Goal: Task Accomplishment & Management: Use online tool/utility

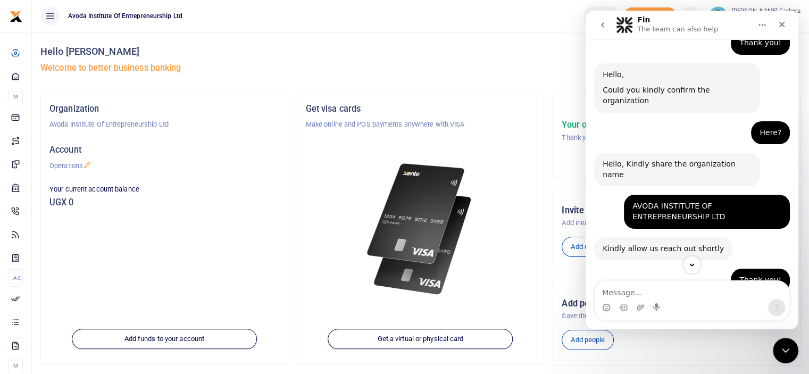
scroll to position [1024, 0]
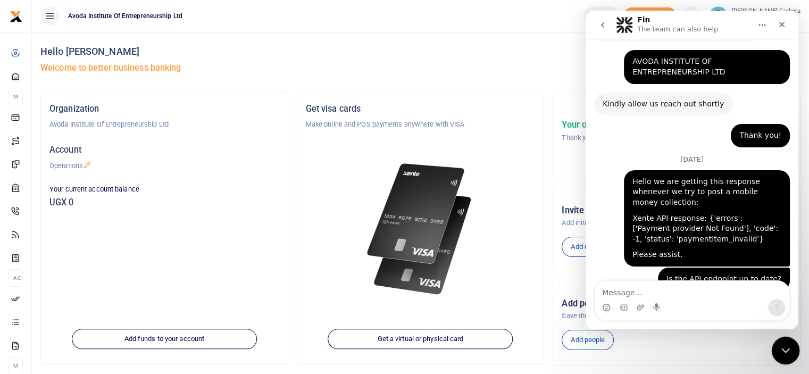
click at [785, 347] on icon "Close Intercom Messenger" at bounding box center [783, 348] width 13 height 13
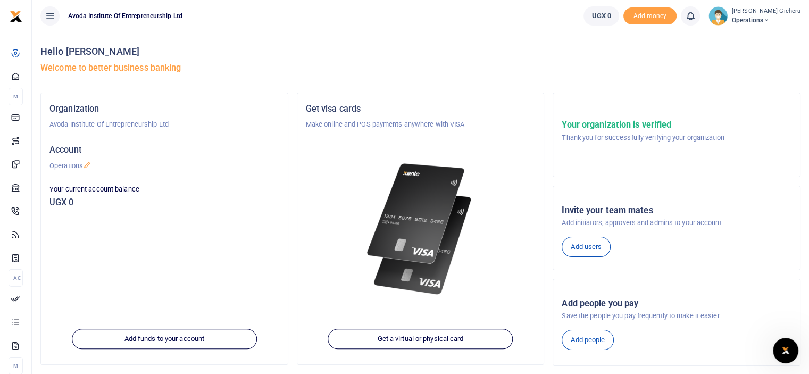
click at [732, 21] on div "Jane Nyambura Gicheru Operations" at bounding box center [754, 15] width 92 height 19
click at [734, 74] on link "Applications" at bounding box center [744, 77] width 93 height 15
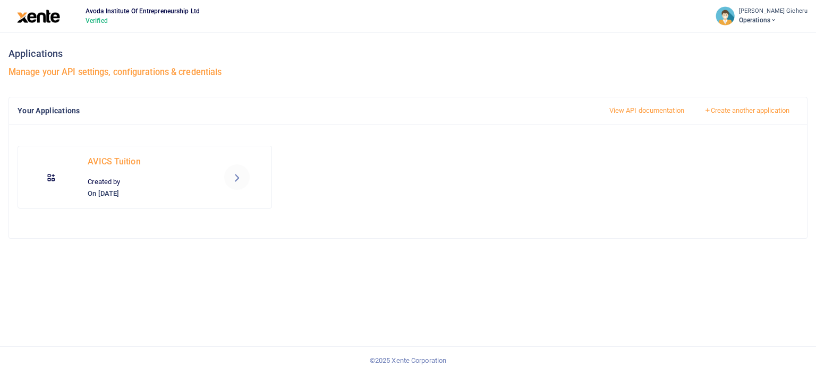
click at [237, 180] on icon at bounding box center [237, 177] width 13 height 13
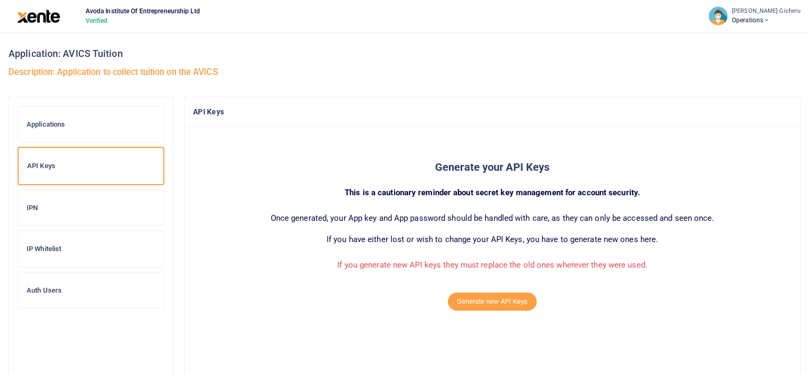
click at [38, 206] on h6 "IPN" at bounding box center [91, 208] width 129 height 9
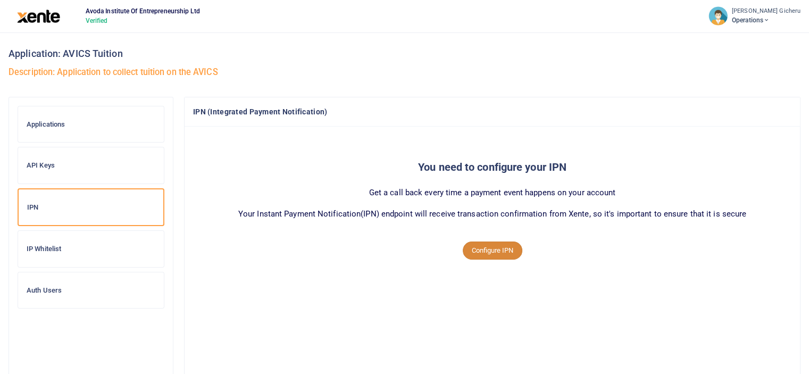
click at [488, 248] on button "Configure IPN" at bounding box center [492, 250] width 60 height 18
